Goal: Check status: Check status

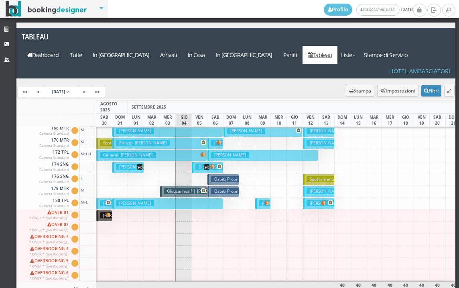
scroll to position [404, 0]
click at [179, 188] on h3 "Ghiuzan iosif | [PERSON_NAME]" at bounding box center [198, 191] width 68 height 6
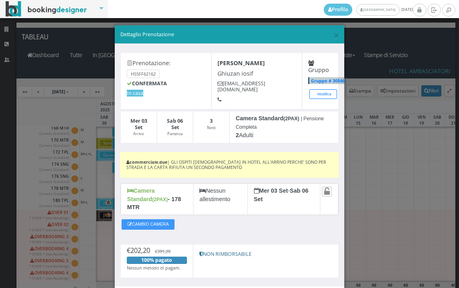
scroll to position [42, 0]
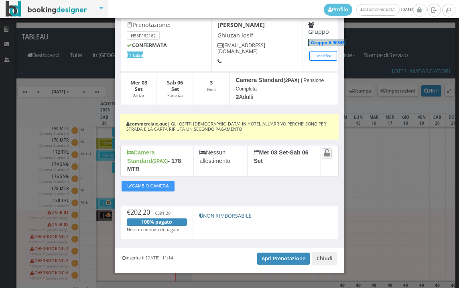
click at [275, 248] on div "Inserita il 03 Set 2025 11:14 Apri Prenotazione Chiudi" at bounding box center [230, 260] width 230 height 24
click at [280, 252] on link "Apri Prenotazione" at bounding box center [283, 258] width 53 height 12
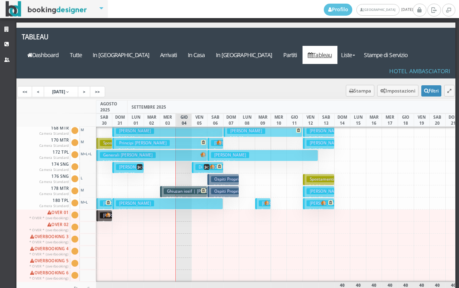
scroll to position [404, 0]
